Goal: Task Accomplishment & Management: Complete application form

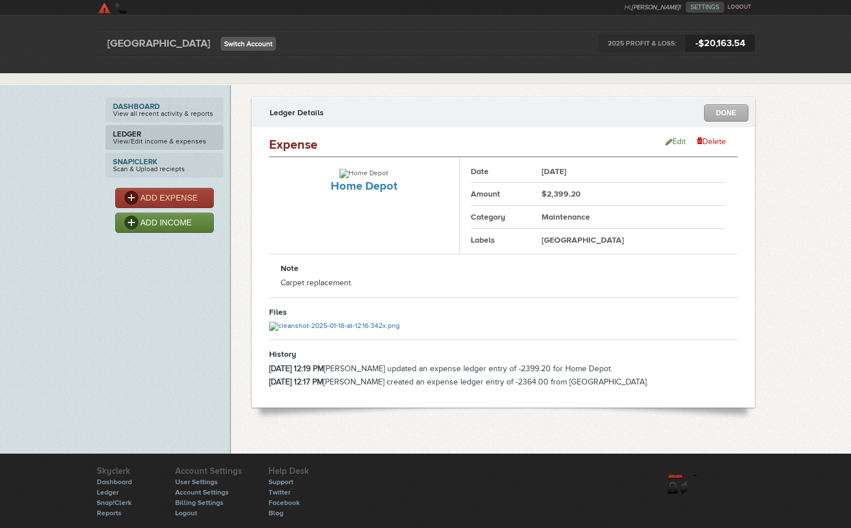
click at [259, 46] on link "Switch Account" at bounding box center [248, 44] width 55 height 14
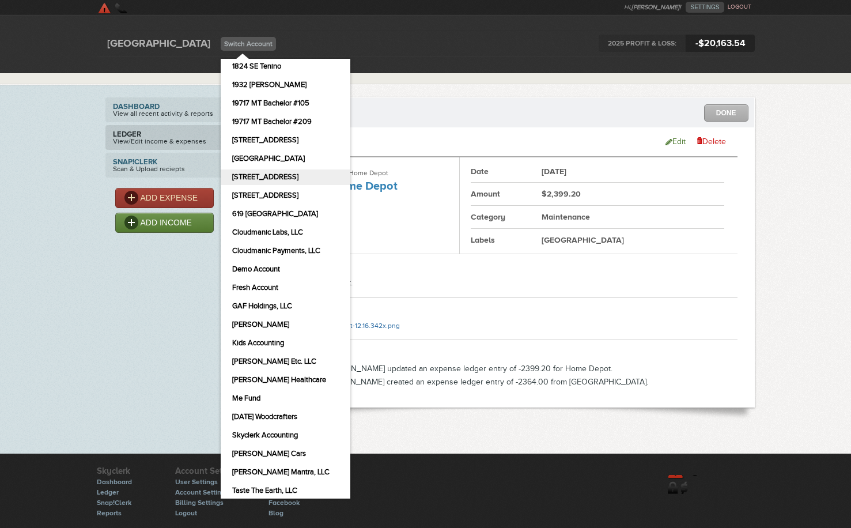
click at [280, 177] on link "[STREET_ADDRESS]" at bounding box center [286, 177] width 130 height 16
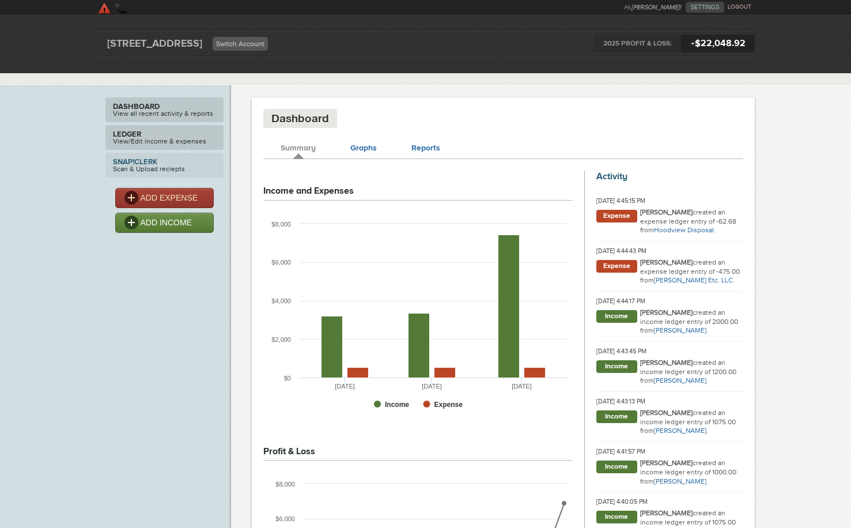
click at [165, 138] on link "Ledger View/Edit income & expenses" at bounding box center [164, 137] width 118 height 25
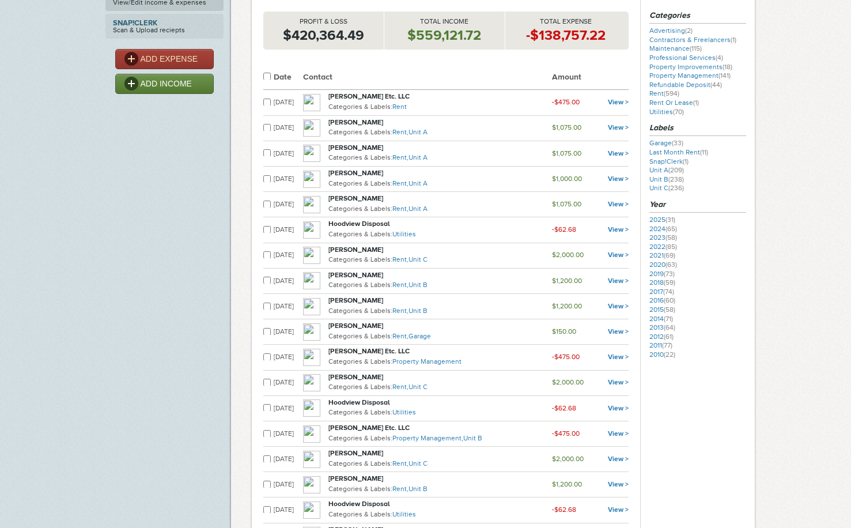
scroll to position [135, 0]
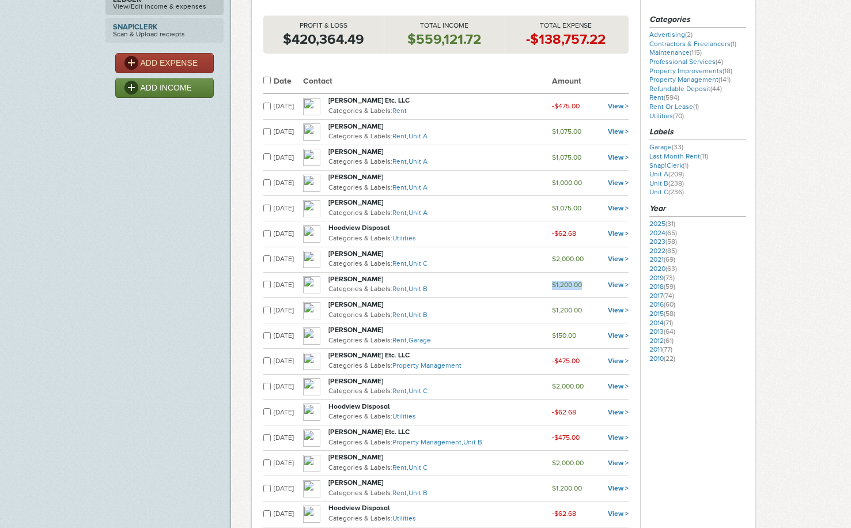
drag, startPoint x: 591, startPoint y: 288, endPoint x: 558, endPoint y: 289, distance: 33.4
click at [558, 289] on td "$1,200.00" at bounding box center [575, 284] width 46 height 25
copy small "$1,200.00"
drag, startPoint x: 591, startPoint y: 260, endPoint x: 556, endPoint y: 263, distance: 34.6
click at [556, 263] on tr "[DATE] [PERSON_NAME] Categories & Labels: Rent, Unit C $2,000.00 View >" at bounding box center [445, 259] width 365 height 25
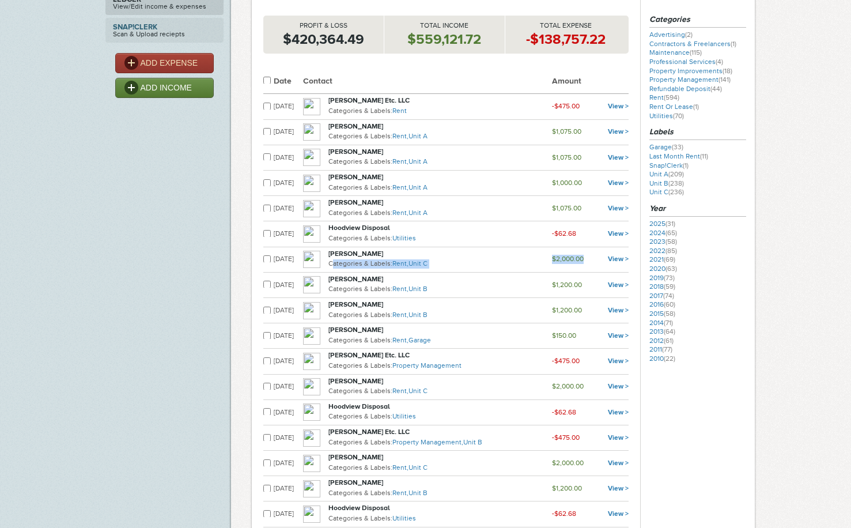
click at [552, 263] on p "Categories & Labels: Rent, Unit C" at bounding box center [440, 264] width 224 height 12
drag, startPoint x: 590, startPoint y: 263, endPoint x: 558, endPoint y: 263, distance: 32.3
click at [558, 263] on td "$2,000.00" at bounding box center [575, 259] width 46 height 25
copy small "$2,000.00"
drag, startPoint x: 593, startPoint y: 210, endPoint x: 556, endPoint y: 213, distance: 36.9
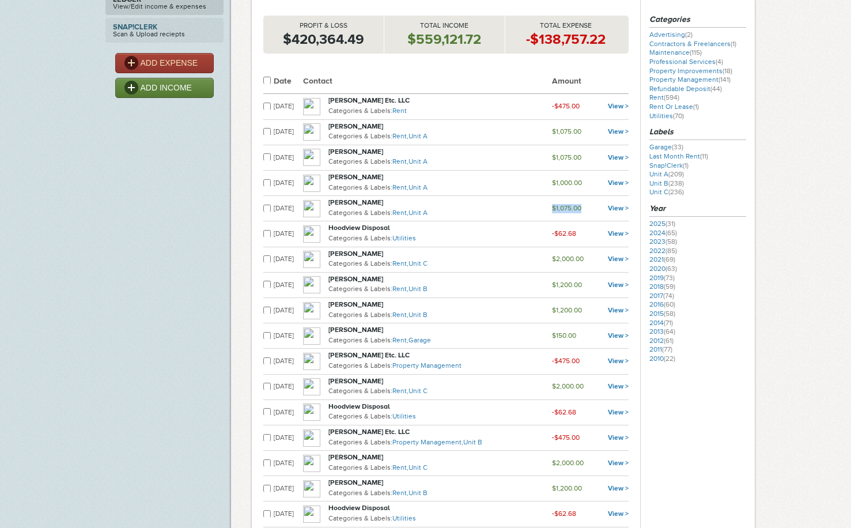
click at [556, 213] on tr "[DATE] [PERSON_NAME] Categories & Labels: Rent, Unit A $1,075.00 View >" at bounding box center [445, 208] width 365 height 25
copy tr "$1,075.00"
drag, startPoint x: 589, startPoint y: 186, endPoint x: 555, endPoint y: 186, distance: 34.0
click at [555, 186] on tr "[DATE] [PERSON_NAME] Categories & Labels: Rent, Unit A $1,000.00 View >" at bounding box center [445, 183] width 365 height 25
copy tr "$1,000.00"
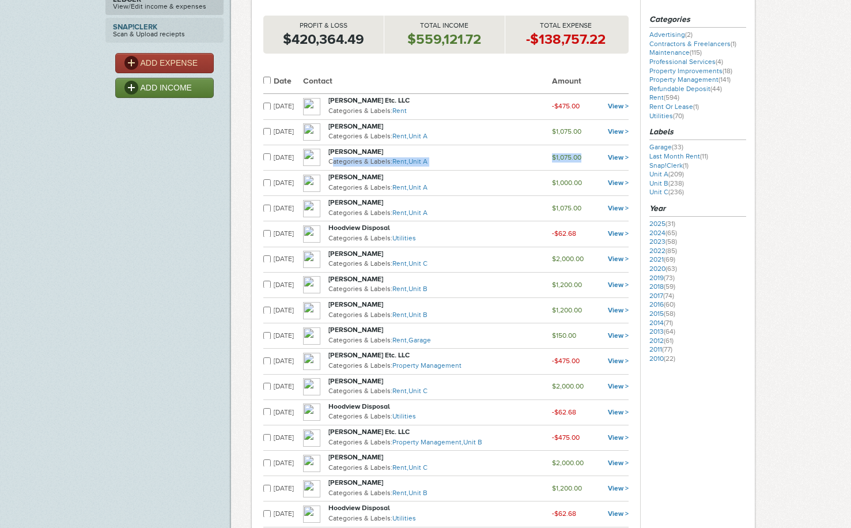
drag, startPoint x: 590, startPoint y: 157, endPoint x: 556, endPoint y: 158, distance: 34.0
click at [556, 158] on tr "[DATE] [PERSON_NAME] Categories & Labels: Rent, Unit A $1,075.00 View >" at bounding box center [445, 157] width 365 height 25
click at [560, 163] on td "$1,075.00" at bounding box center [575, 157] width 46 height 25
drag, startPoint x: 587, startPoint y: 159, endPoint x: 558, endPoint y: 160, distance: 29.4
click at [558, 160] on td "$1,075.00" at bounding box center [575, 157] width 46 height 25
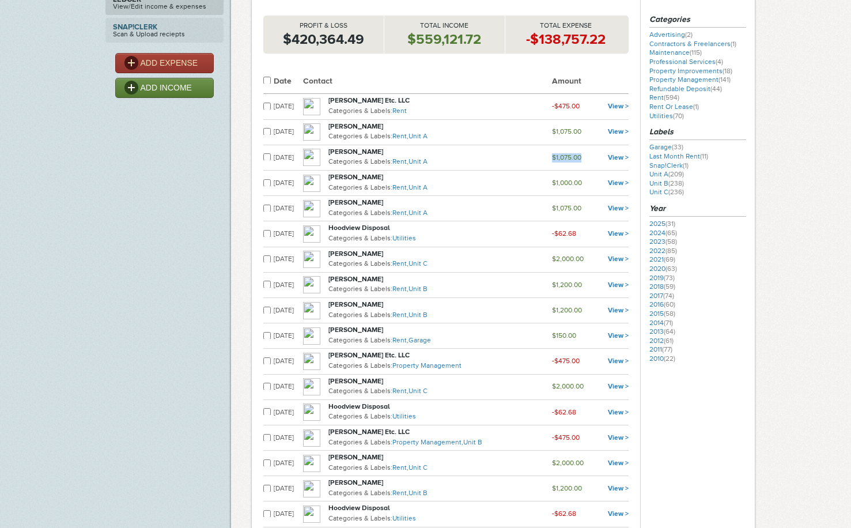
copy small "$1,075.00"
drag, startPoint x: 588, startPoint y: 133, endPoint x: 558, endPoint y: 133, distance: 30.0
click at [558, 133] on td "$1,075.00" at bounding box center [575, 131] width 46 height 25
copy small "$1,075.00"
drag, startPoint x: 588, startPoint y: 107, endPoint x: 559, endPoint y: 107, distance: 28.2
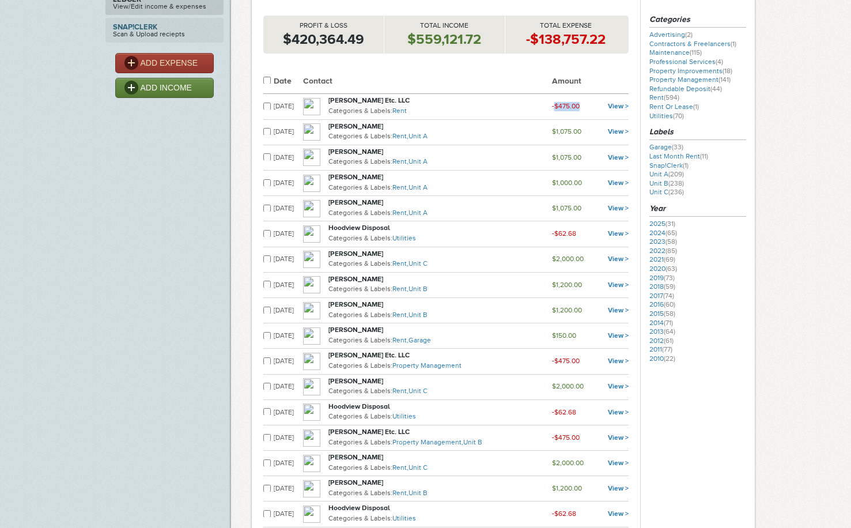
click at [559, 107] on td "-$475.00" at bounding box center [575, 106] width 46 height 25
copy small "$475.00"
drag, startPoint x: 582, startPoint y: 237, endPoint x: 564, endPoint y: 237, distance: 18.4
click at [564, 237] on td "-$62.68" at bounding box center [575, 233] width 46 height 25
copy small "62.68"
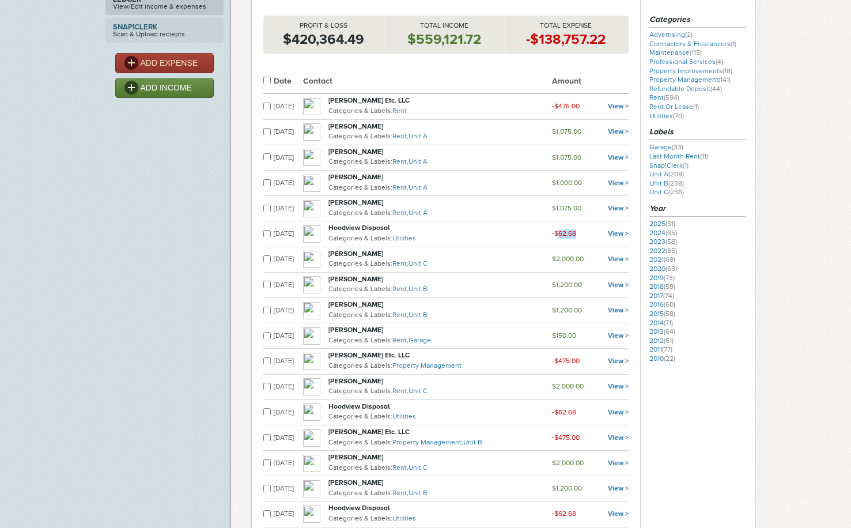
scroll to position [0, 0]
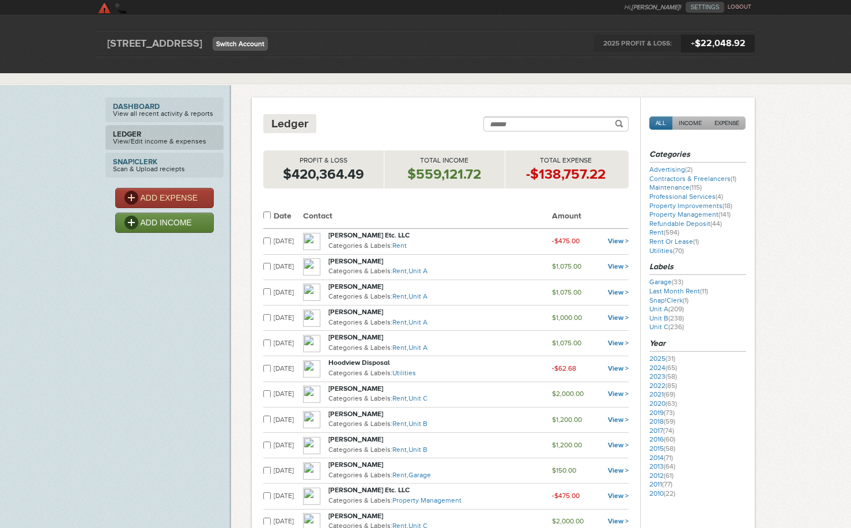
click at [242, 41] on link "Switch Account" at bounding box center [240, 44] width 55 height 14
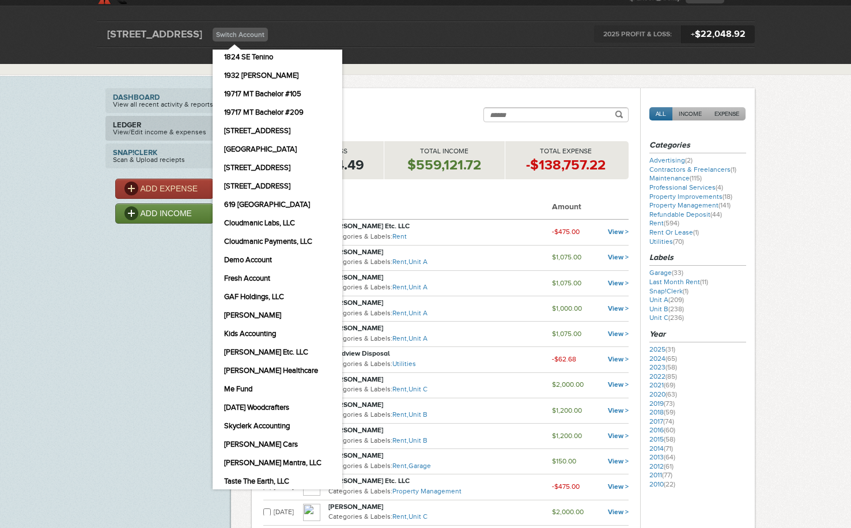
scroll to position [14, 0]
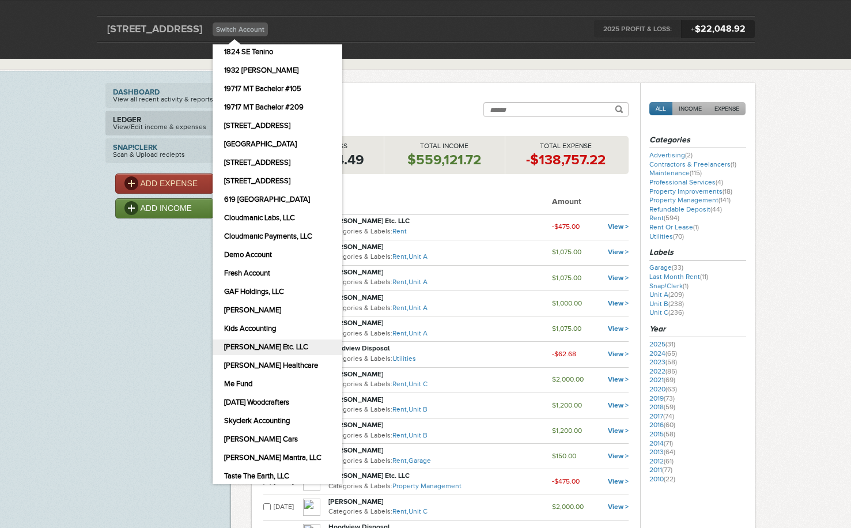
click at [290, 350] on link "[PERSON_NAME] Etc. LLC" at bounding box center [278, 347] width 130 height 16
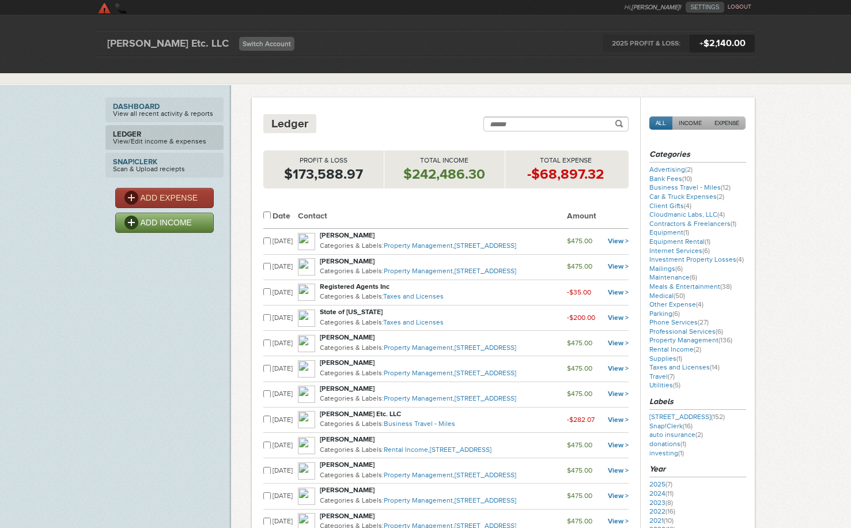
click at [198, 220] on link "ADD INCOME" at bounding box center [164, 223] width 99 height 20
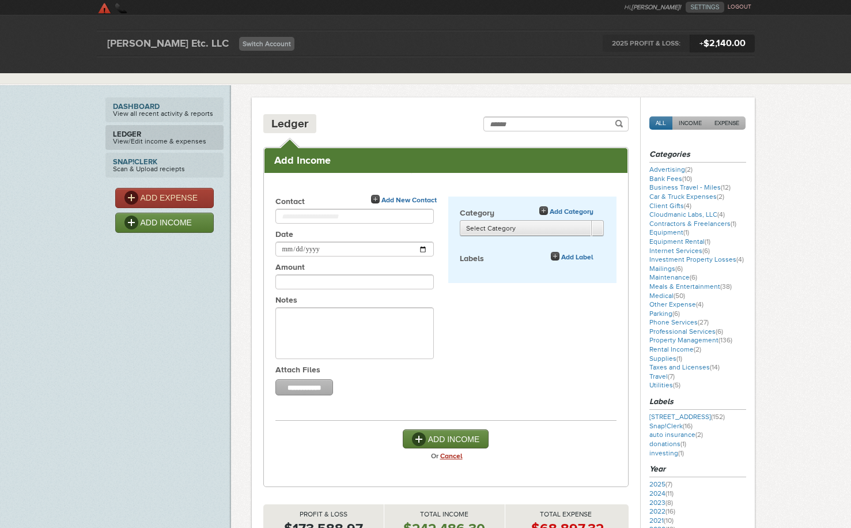
select select "*********"
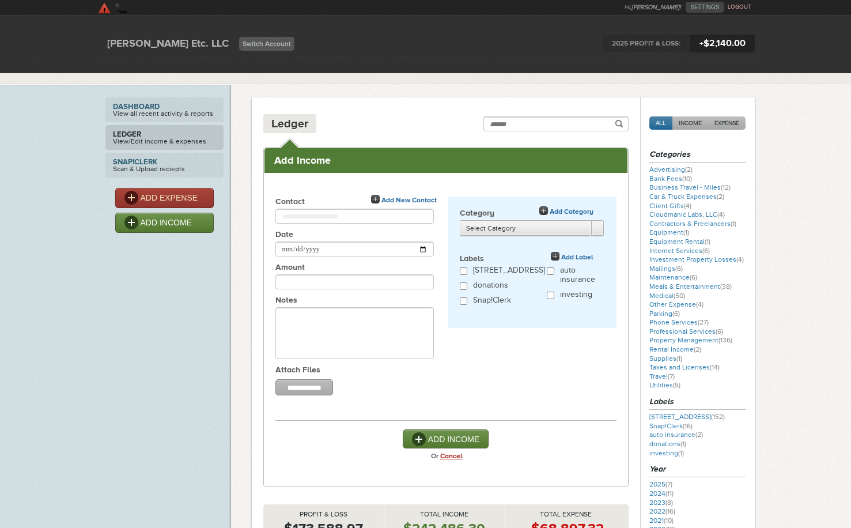
click at [309, 215] on input "text" at bounding box center [354, 216] width 158 height 15
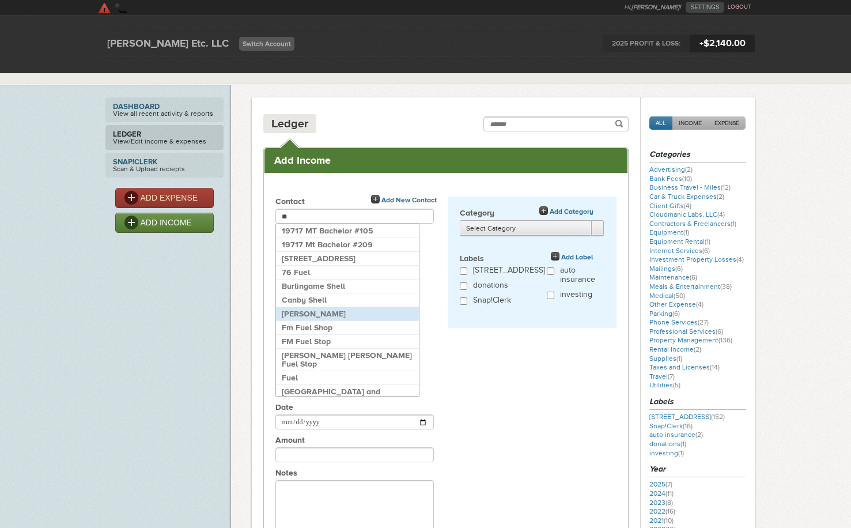
type input "**"
click at [312, 317] on strong "[PERSON_NAME]" at bounding box center [347, 313] width 131 height 9
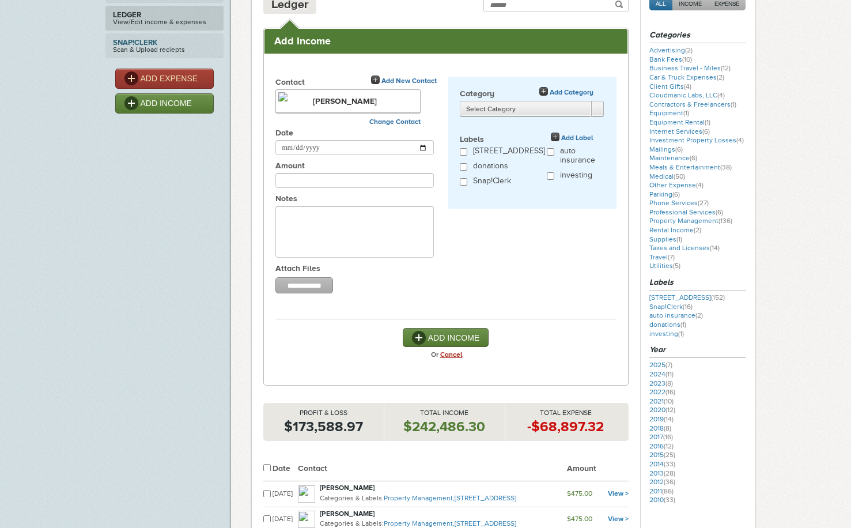
scroll to position [118, 0]
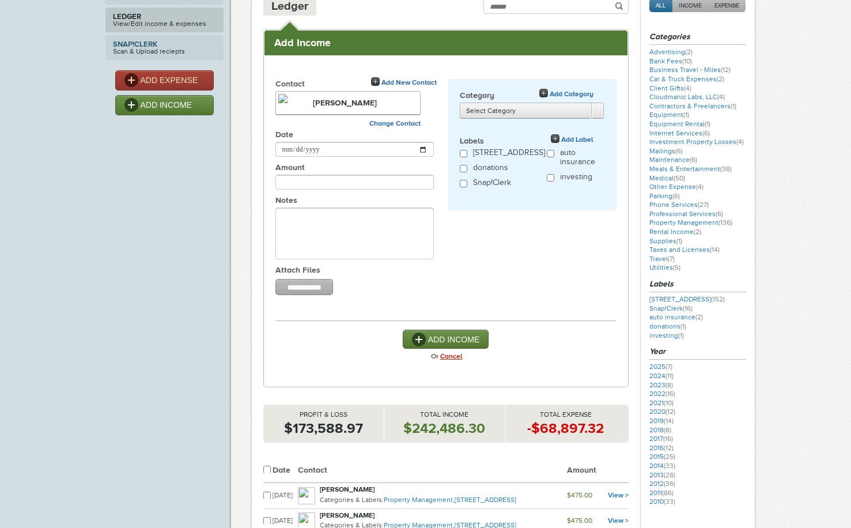
click at [319, 179] on input "Amount" at bounding box center [354, 182] width 158 height 15
type input "******"
click at [491, 109] on select "**********" at bounding box center [531, 110] width 143 height 14
select select "*********"
click at [460, 103] on select "**********" at bounding box center [531, 110] width 143 height 14
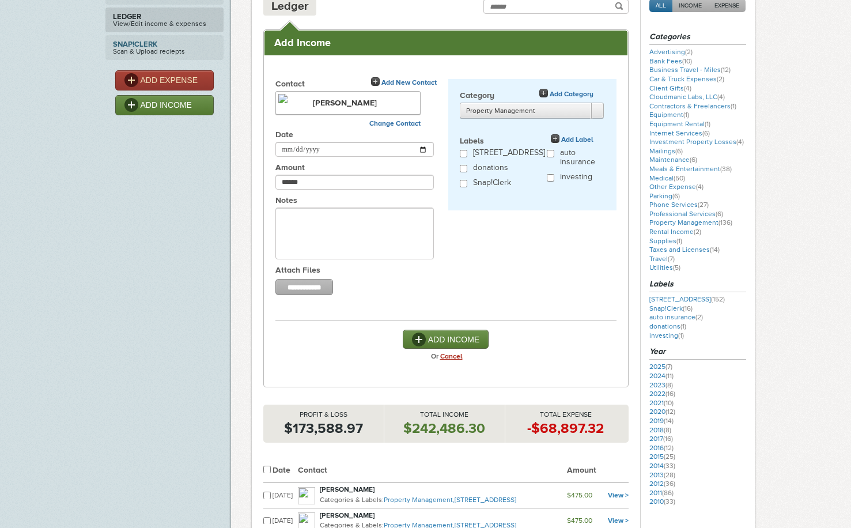
click at [422, 148] on input "**********" at bounding box center [354, 149] width 158 height 15
type input "**********"
click at [448, 336] on button "ADD INCOME" at bounding box center [446, 339] width 86 height 19
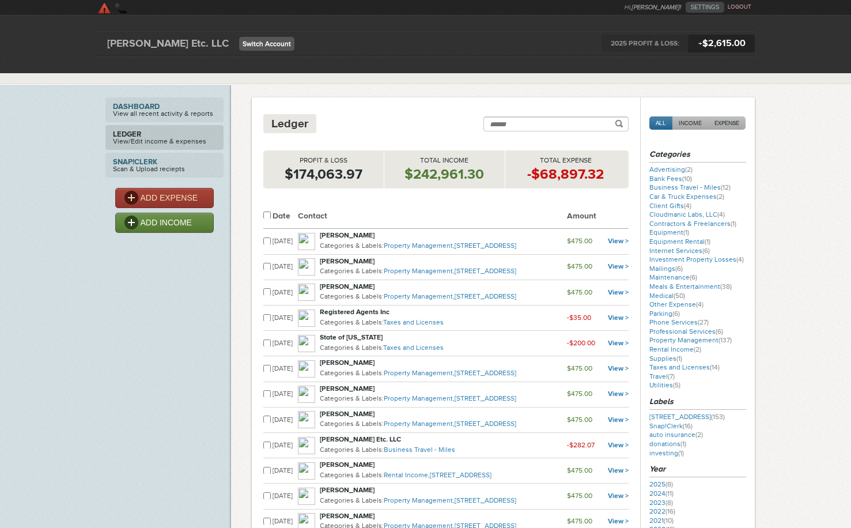
click at [239, 43] on link "Switch Account" at bounding box center [266, 44] width 55 height 14
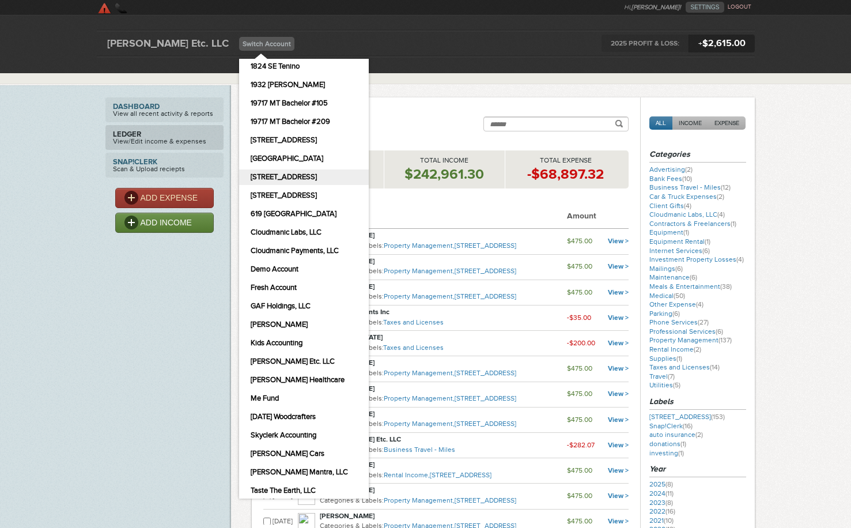
click at [252, 176] on link "[STREET_ADDRESS]" at bounding box center [304, 177] width 130 height 16
